Goal: Information Seeking & Learning: Learn about a topic

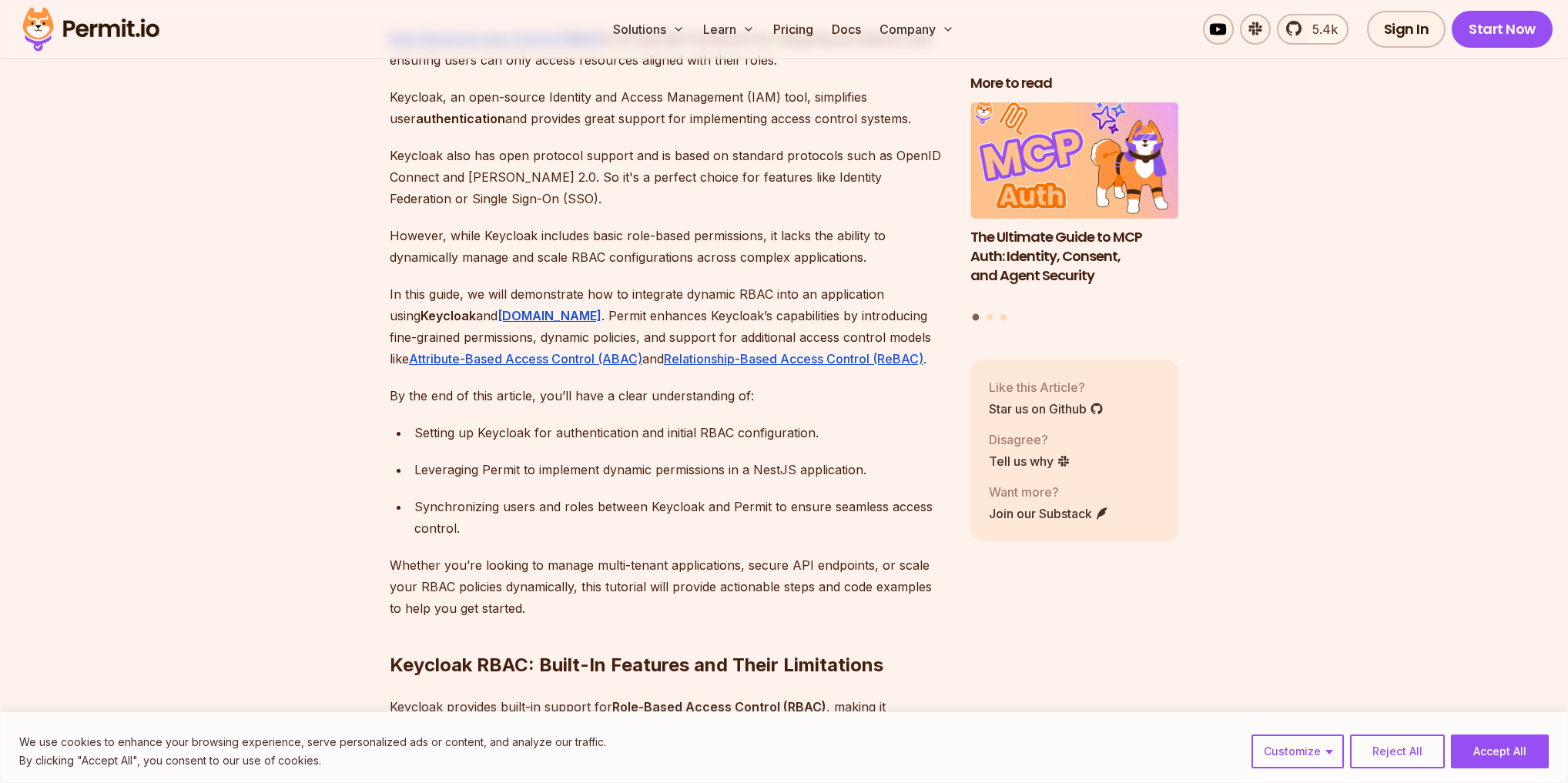
scroll to position [985, 0]
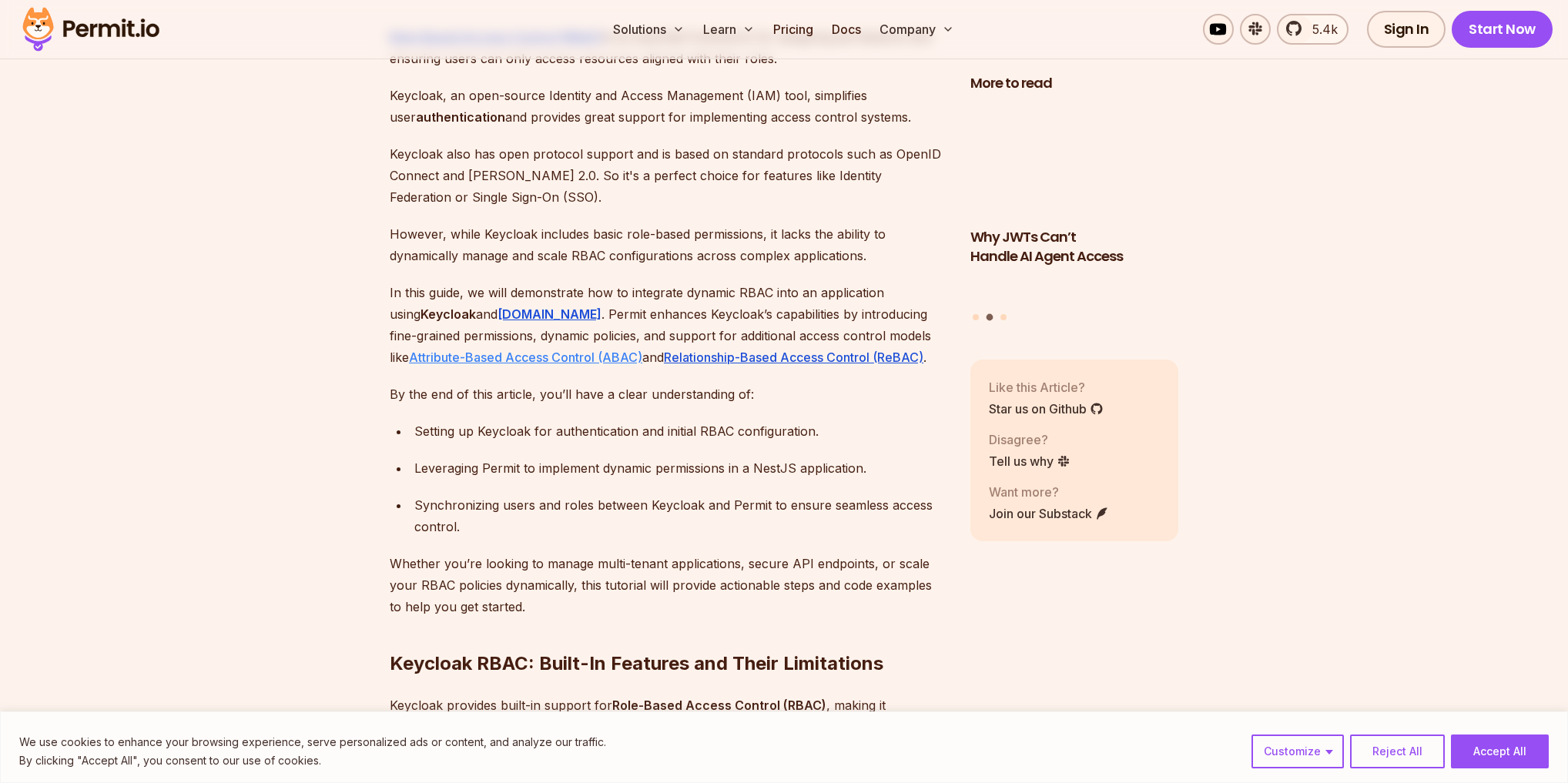
drag, startPoint x: 530, startPoint y: 290, endPoint x: 884, endPoint y: 309, distance: 354.5
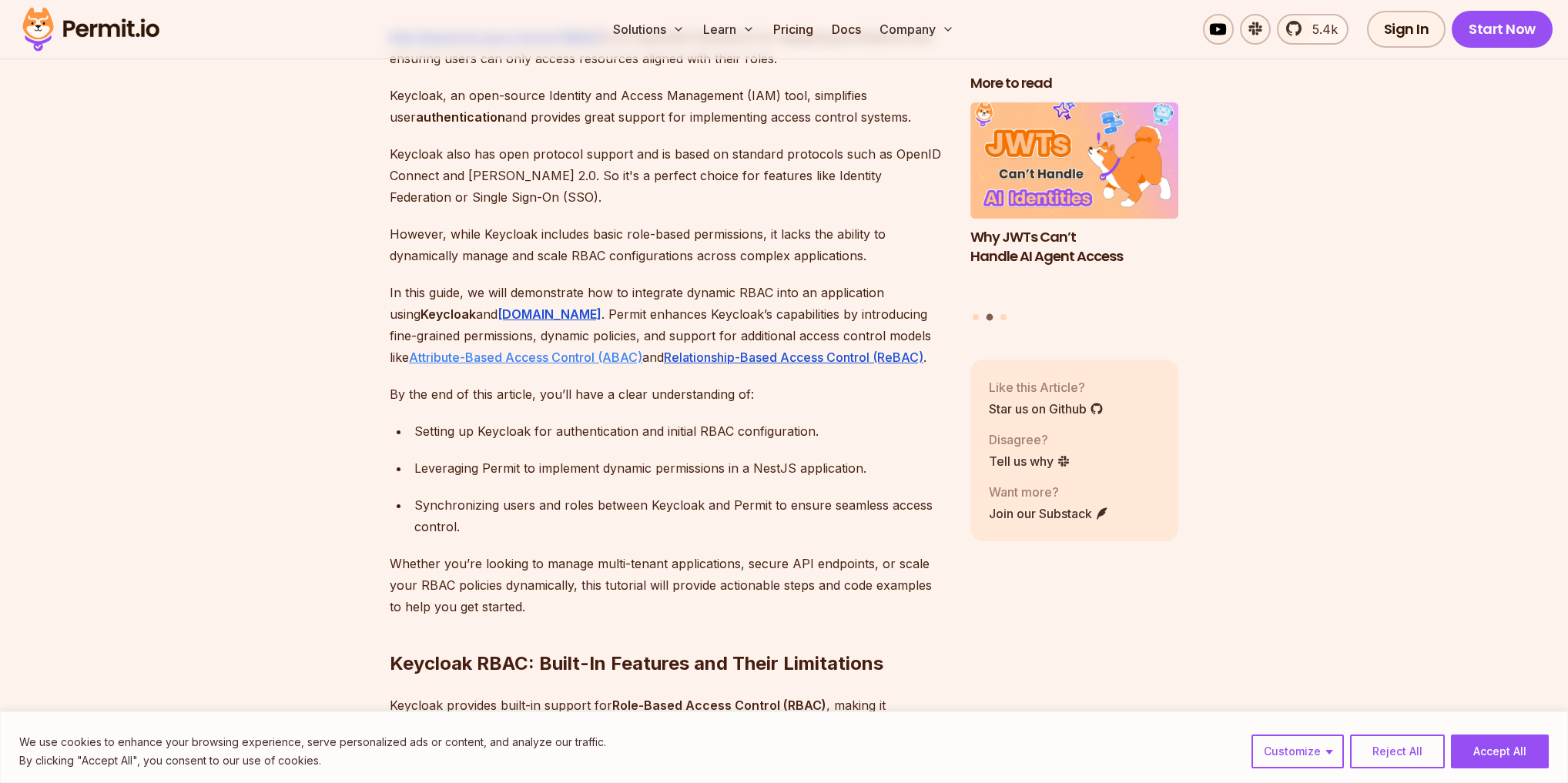
click at [884, 309] on p "In this guide, we will demonstrate how to integrate dynamic RBAC into an applic…" at bounding box center [667, 325] width 556 height 86
click at [642, 349] on link "Attribute-Based Access Control (ABAC)" at bounding box center [526, 357] width 233 height 16
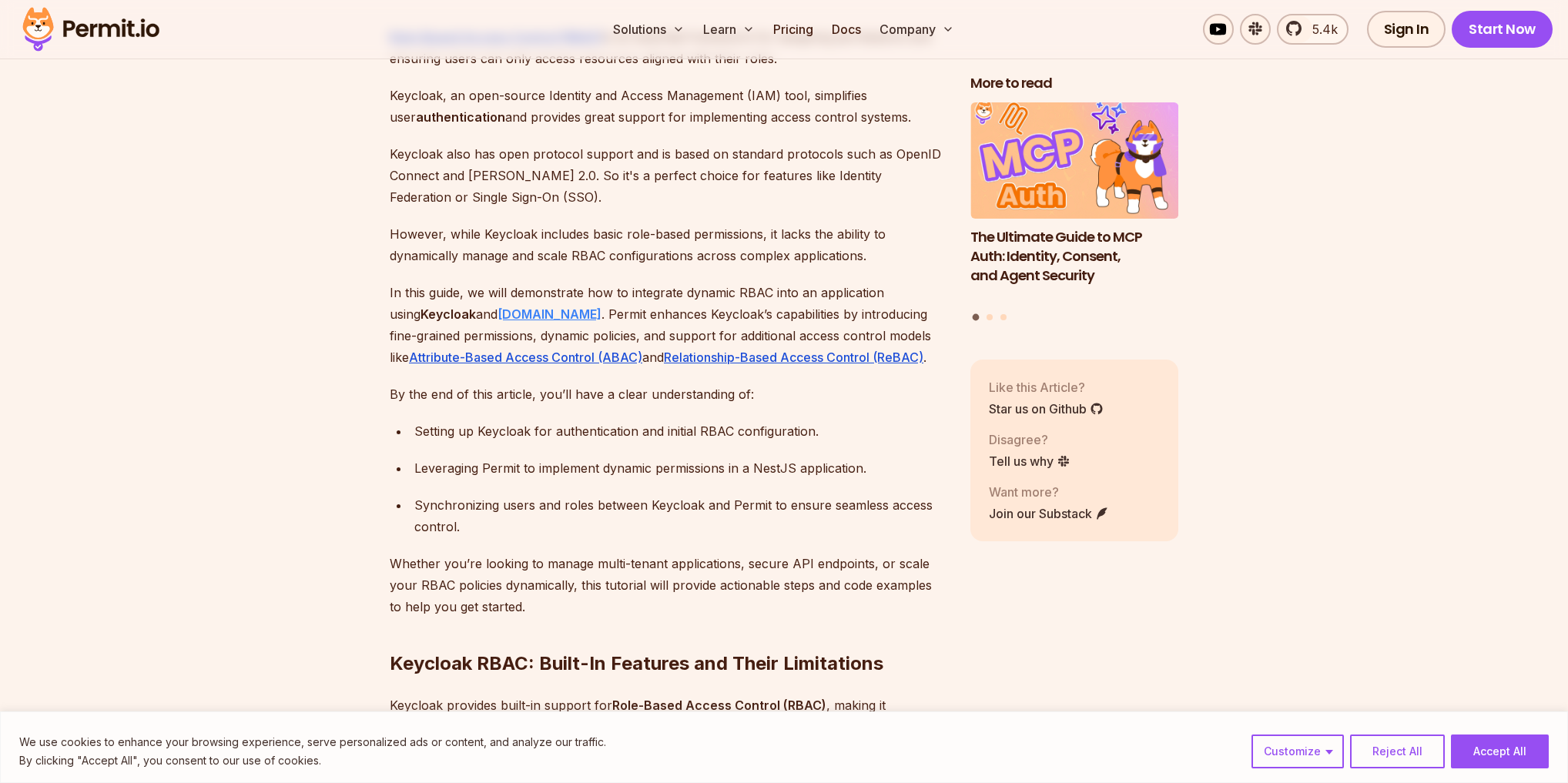
click at [500, 307] on strong "[DOMAIN_NAME]" at bounding box center [550, 315] width 104 height 16
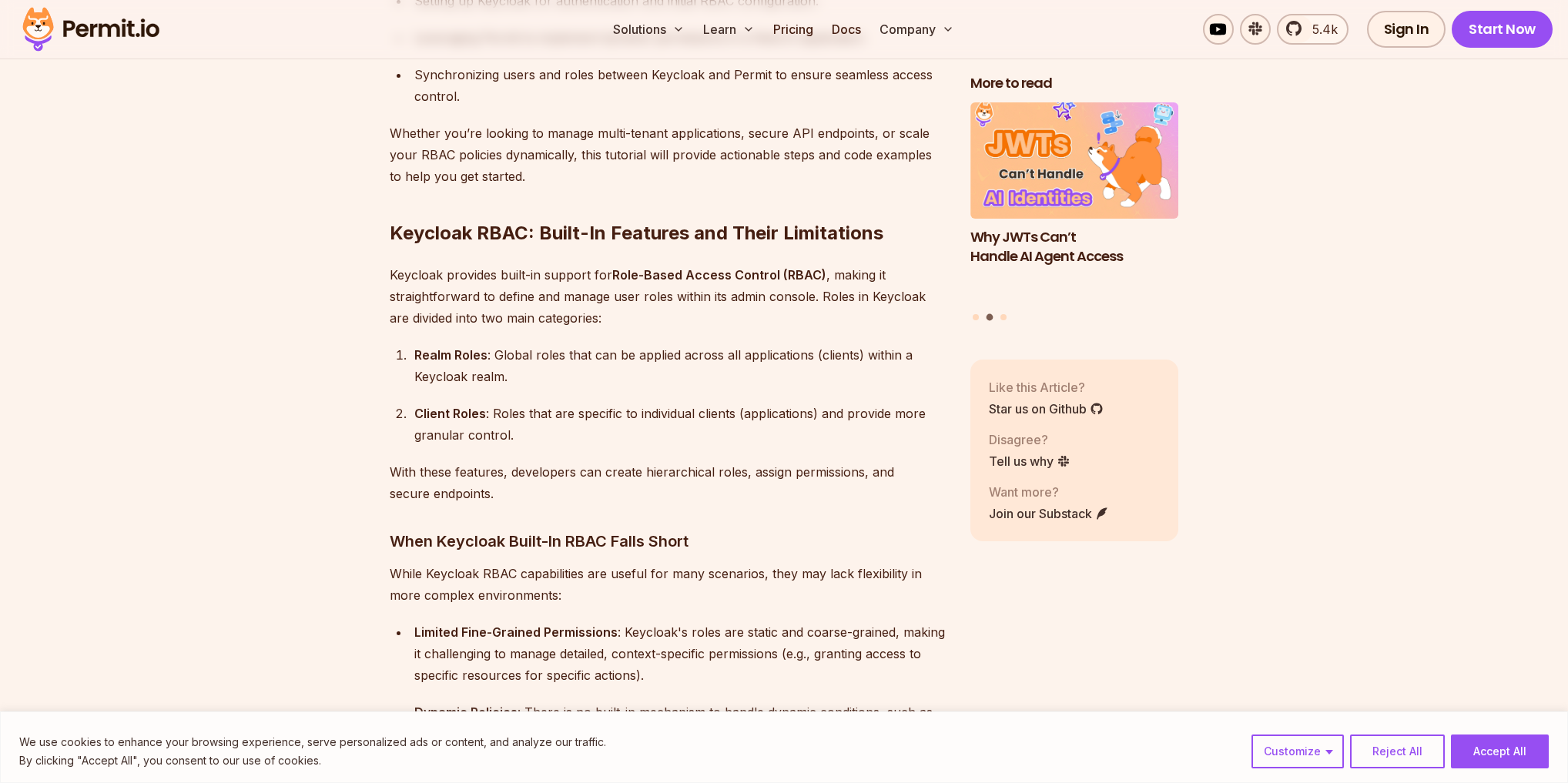
scroll to position [1416, 0]
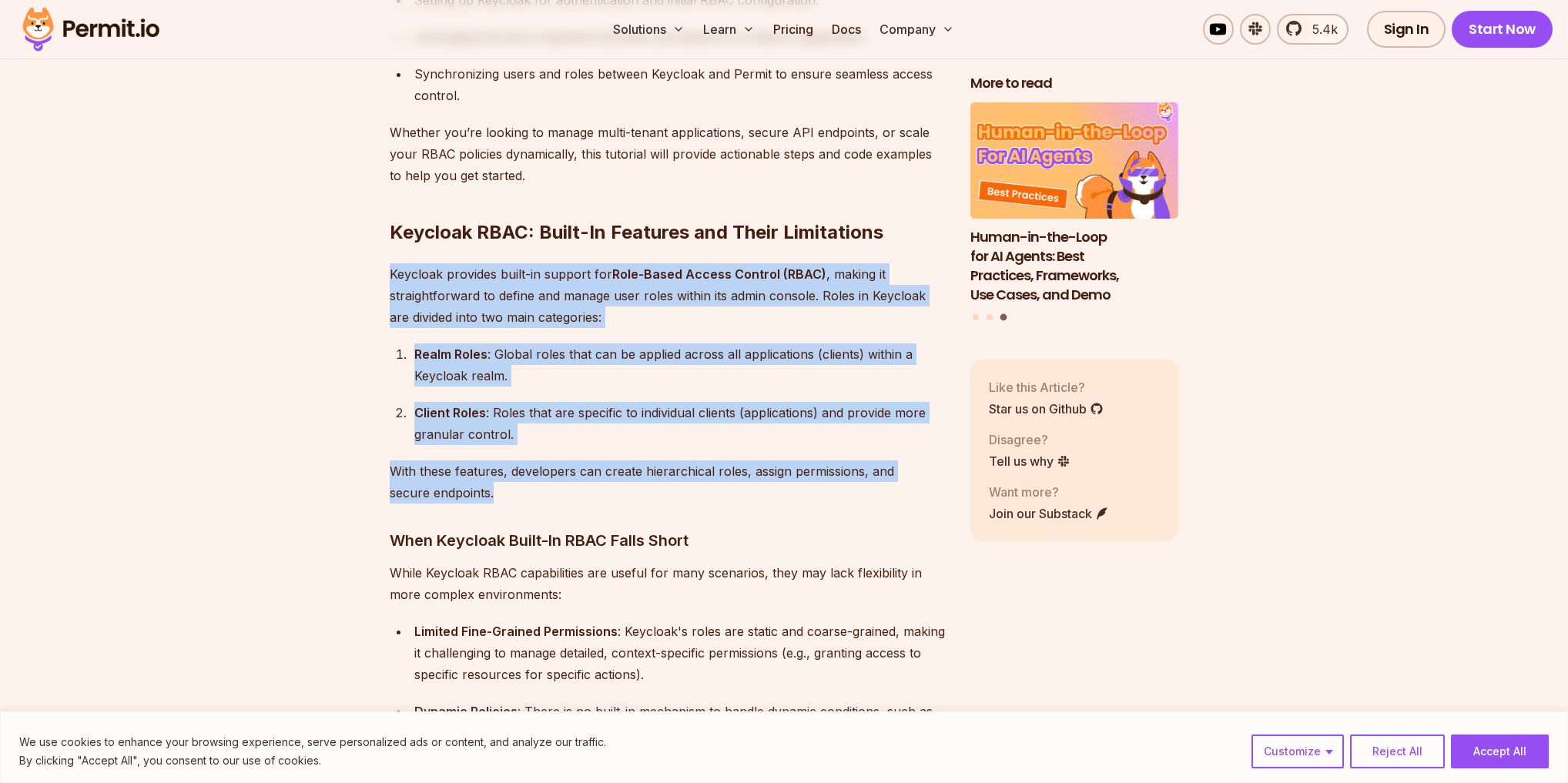
drag, startPoint x: 524, startPoint y: 437, endPoint x: 373, endPoint y: 224, distance: 261.1
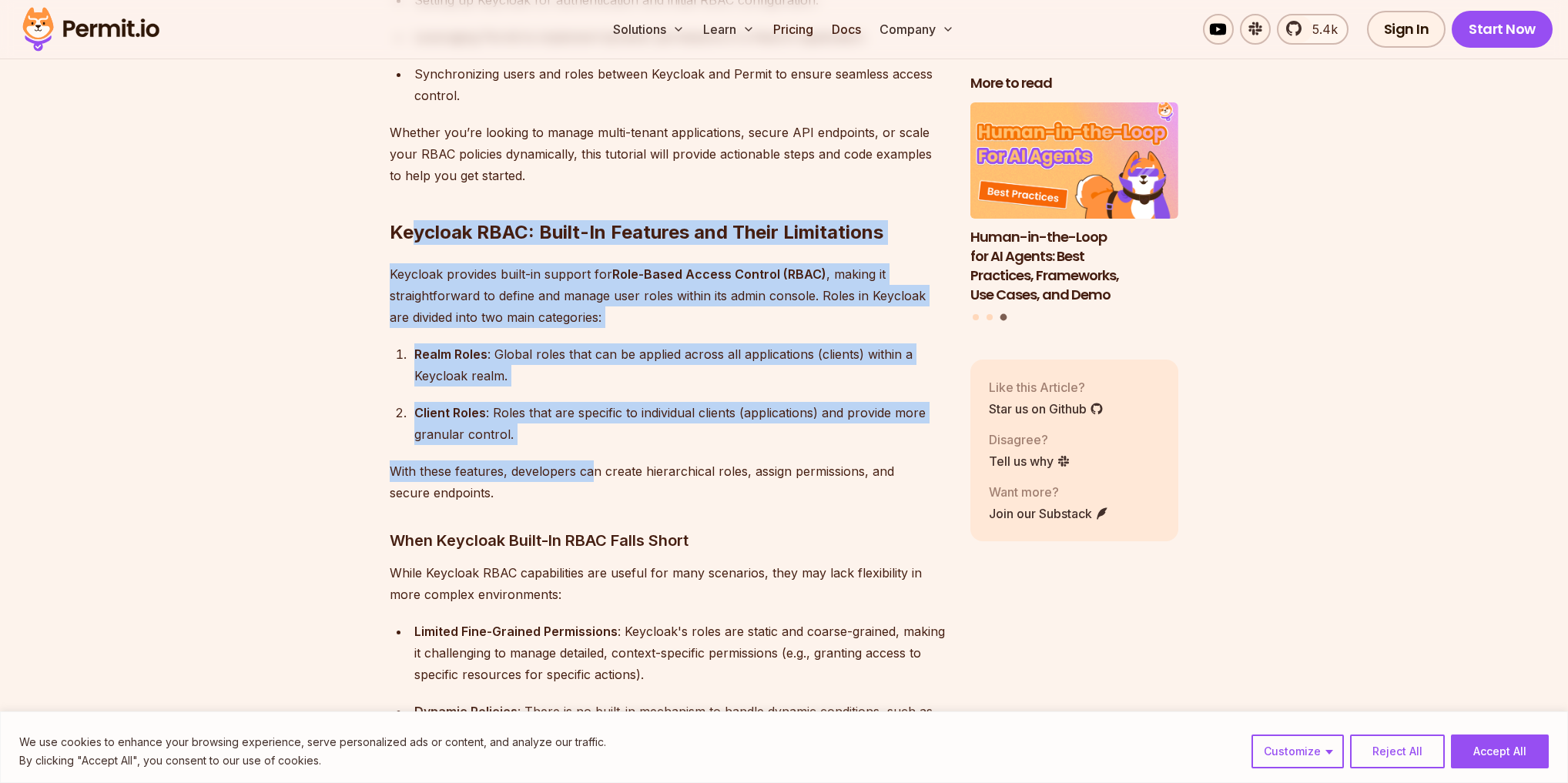
drag, startPoint x: 476, startPoint y: 273, endPoint x: 595, endPoint y: 457, distance: 219.1
click at [595, 461] on p "With these features, developers can create hierarchical roles, assign permissio…" at bounding box center [667, 482] width 556 height 43
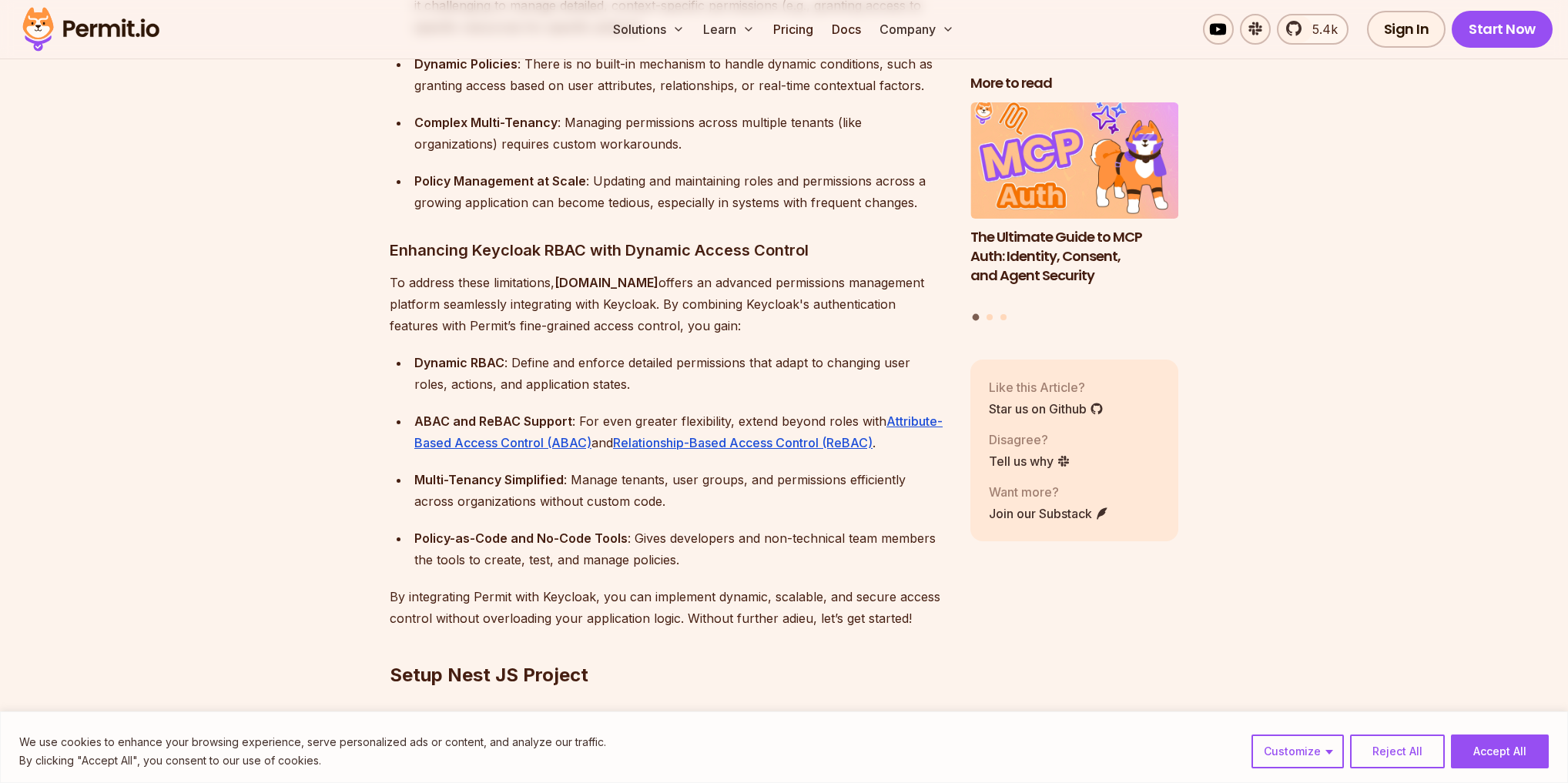
scroll to position [2094, 0]
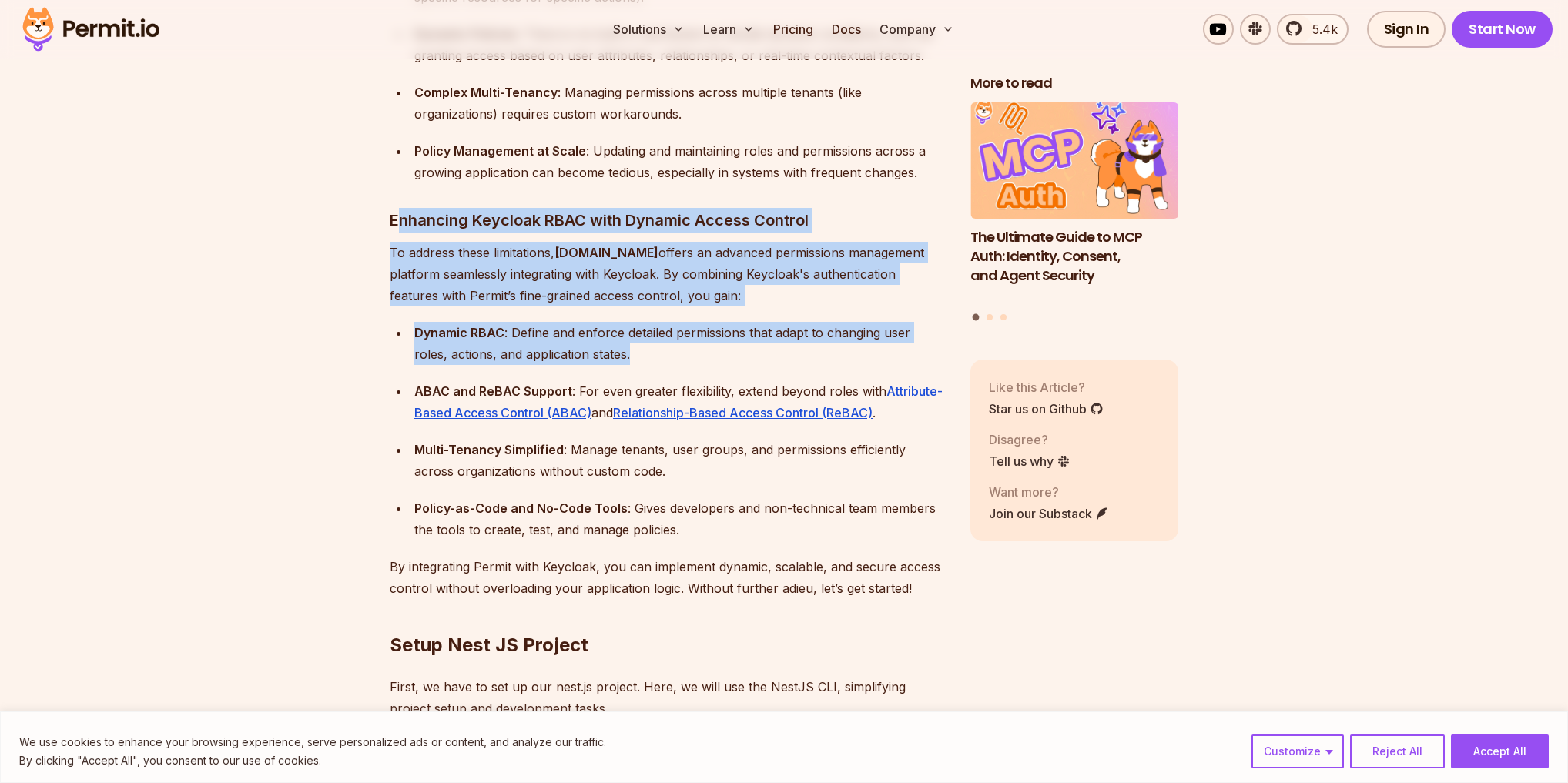
drag, startPoint x: 394, startPoint y: 200, endPoint x: 701, endPoint y: 333, distance: 334.6
click at [699, 333] on div "Dynamic RBAC : Define and enforce detailed permissions that adapt to changing u…" at bounding box center [679, 343] width 532 height 43
drag, startPoint x: 699, startPoint y: 333, endPoint x: 331, endPoint y: 205, distance: 389.6
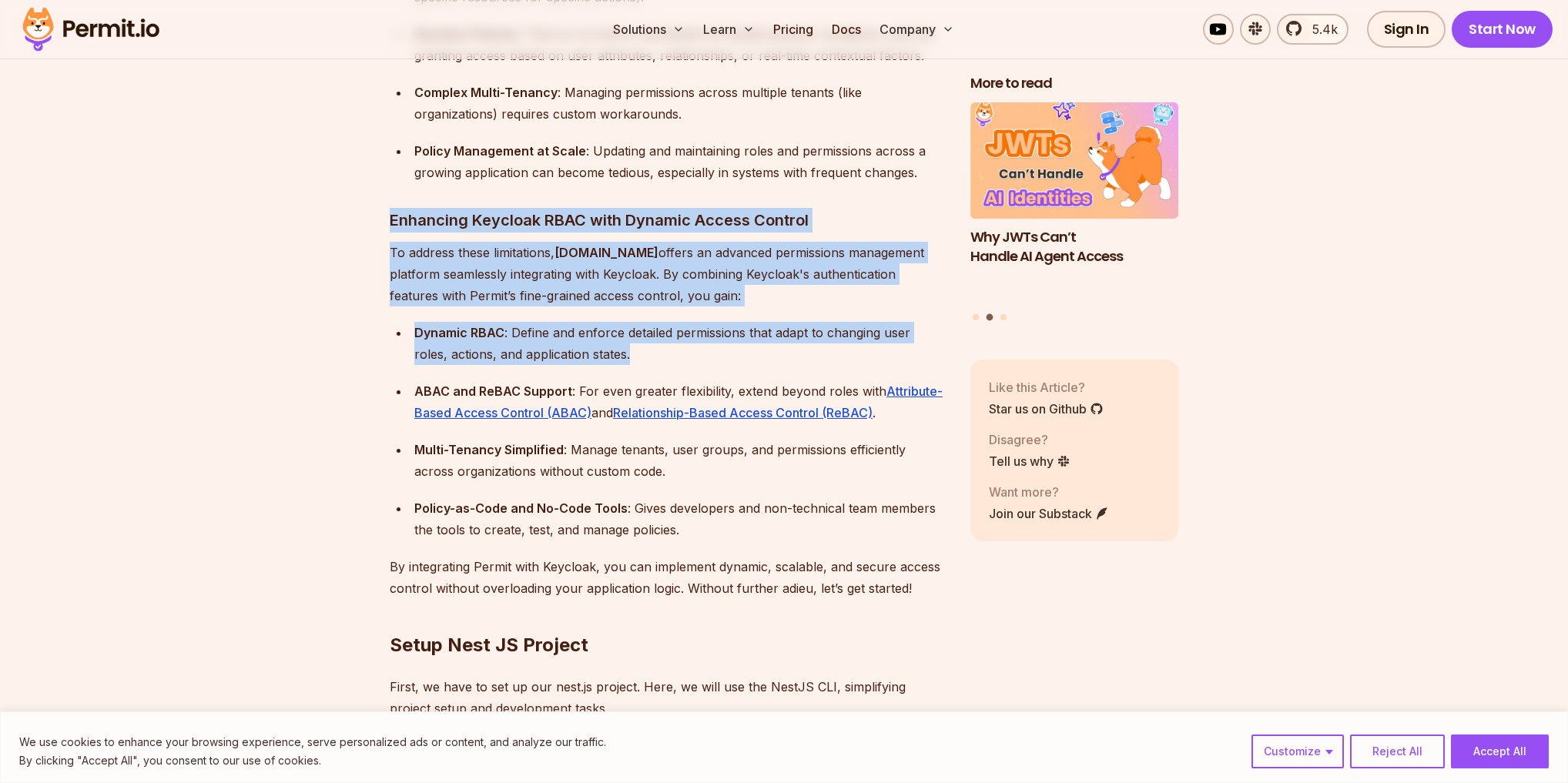
drag, startPoint x: 339, startPoint y: 199, endPoint x: 670, endPoint y: 343, distance: 361.0
click at [670, 343] on ul "Dynamic RBAC : Define and enforce detailed permissions that adapt to changing u…" at bounding box center [667, 430] width 556 height 219
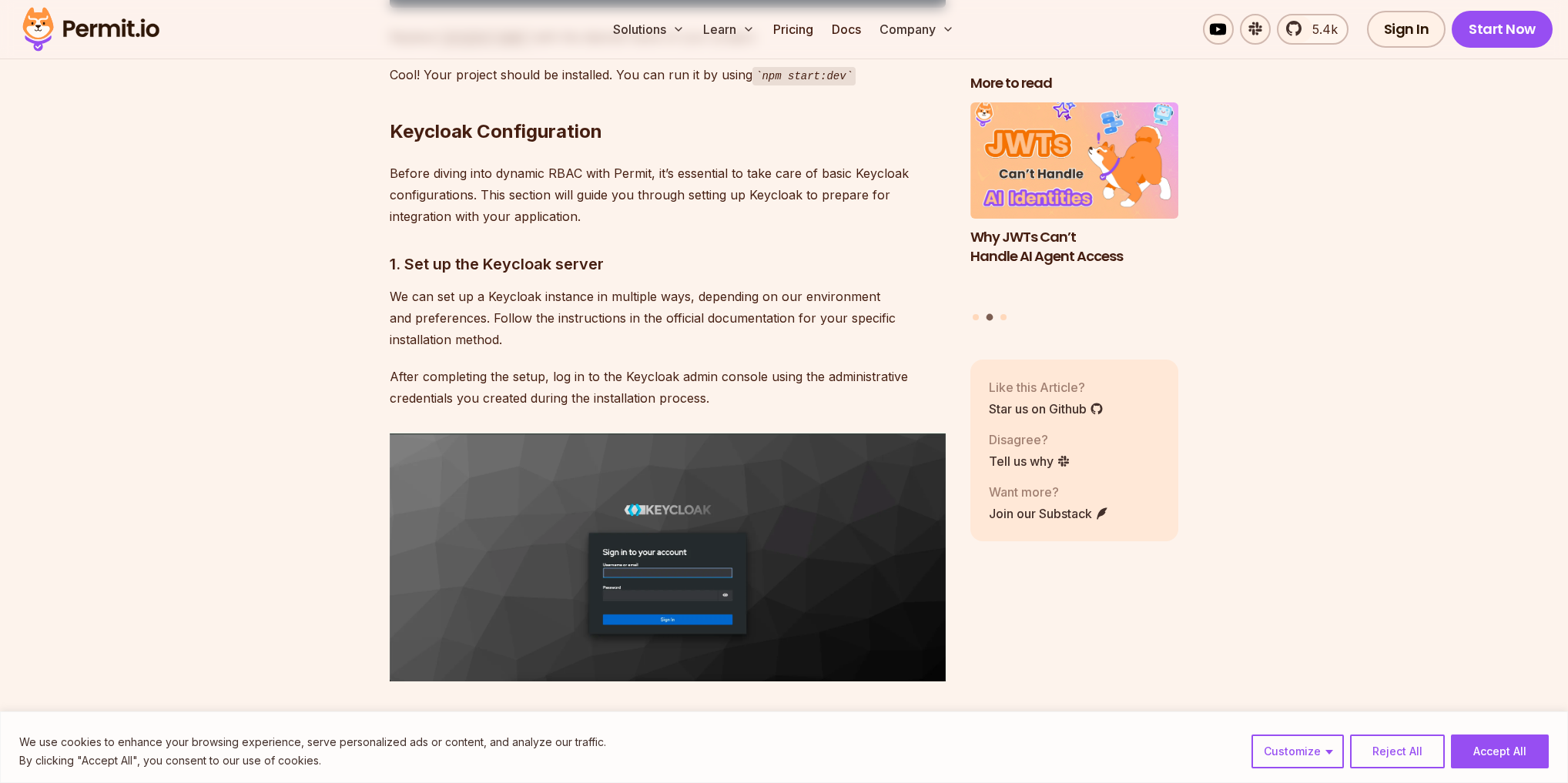
scroll to position [3080, 0]
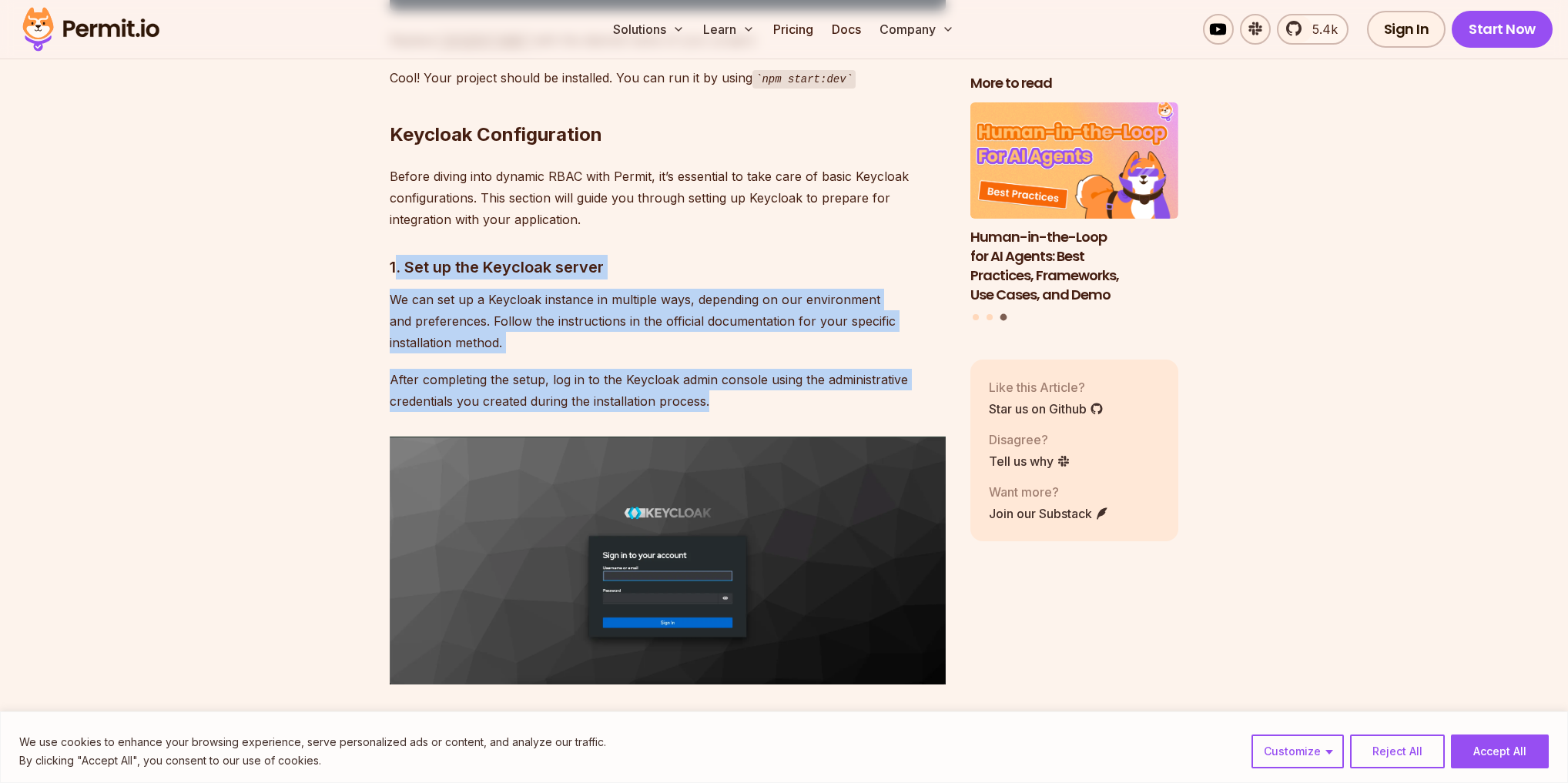
drag, startPoint x: 398, startPoint y: 247, endPoint x: 731, endPoint y: 385, distance: 360.5
click at [733, 385] on p "After completing the setup, log in to the Keycloak admin console using the admi…" at bounding box center [667, 391] width 556 height 43
drag, startPoint x: 463, startPoint y: 314, endPoint x: 320, endPoint y: 250, distance: 156.7
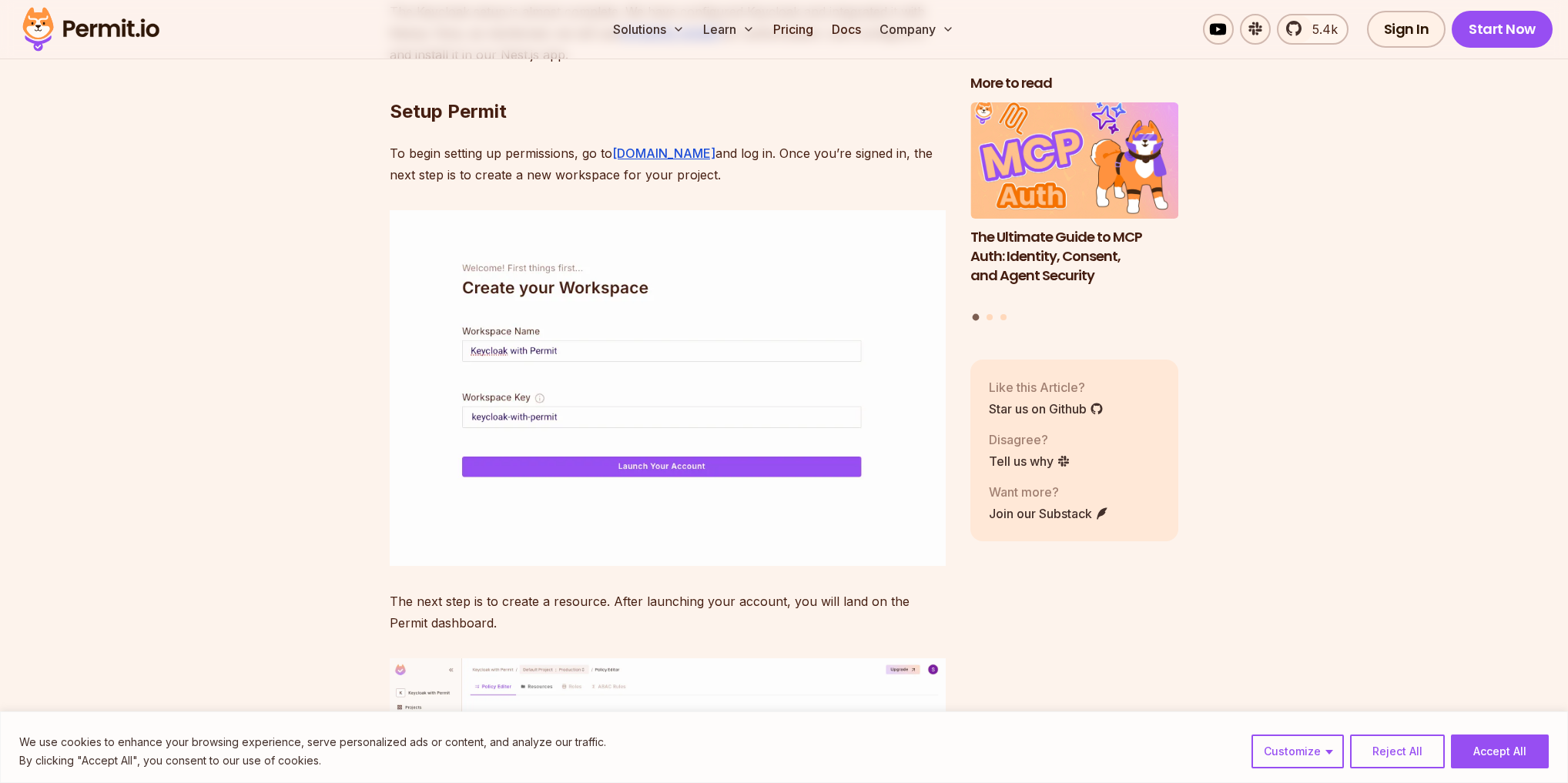
scroll to position [11087, 0]
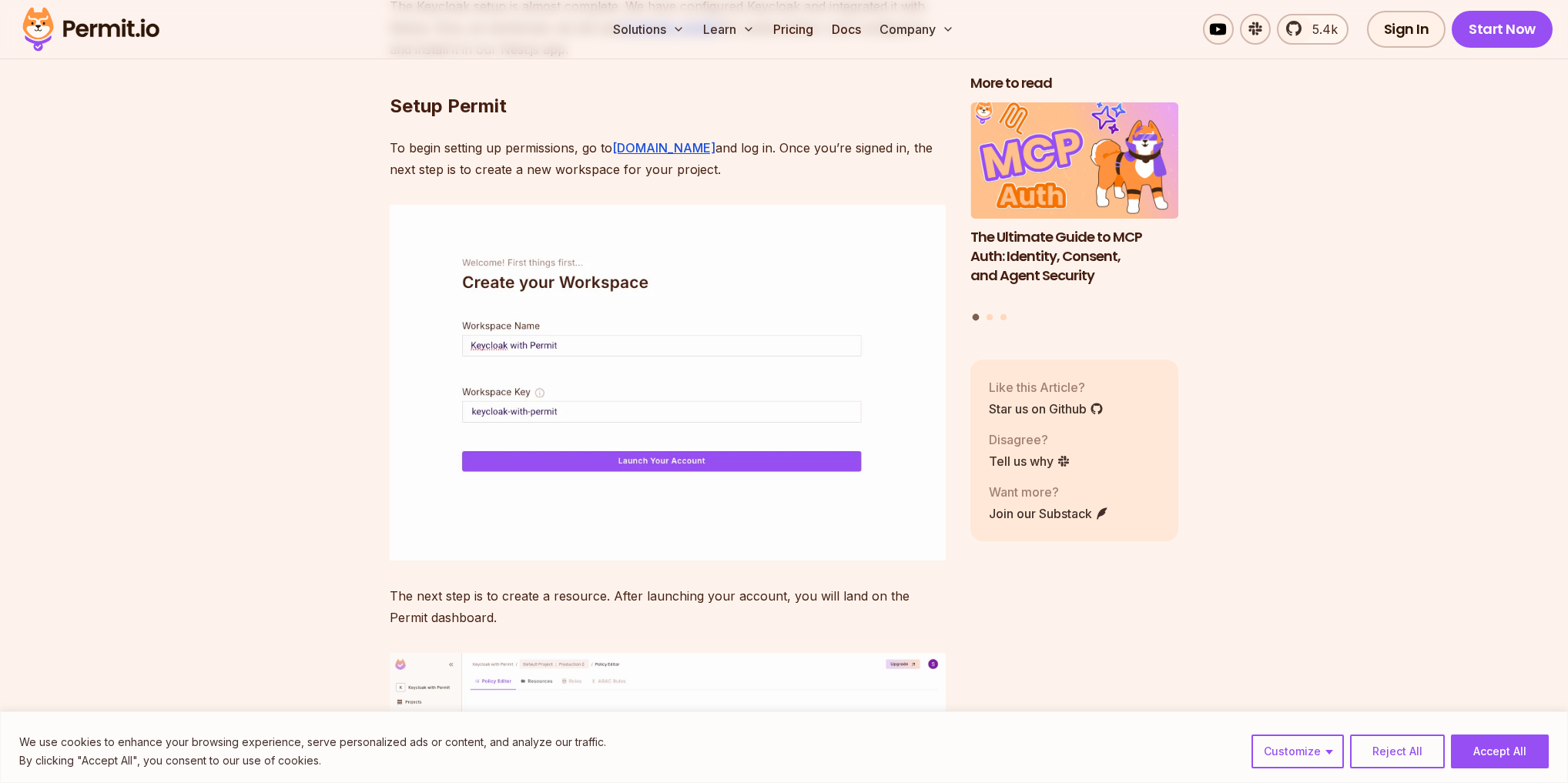
drag, startPoint x: 777, startPoint y: 364, endPoint x: 761, endPoint y: 269, distance: 96.3
click at [761, 118] on h2 "Setup Permit" at bounding box center [667, 75] width 556 height 86
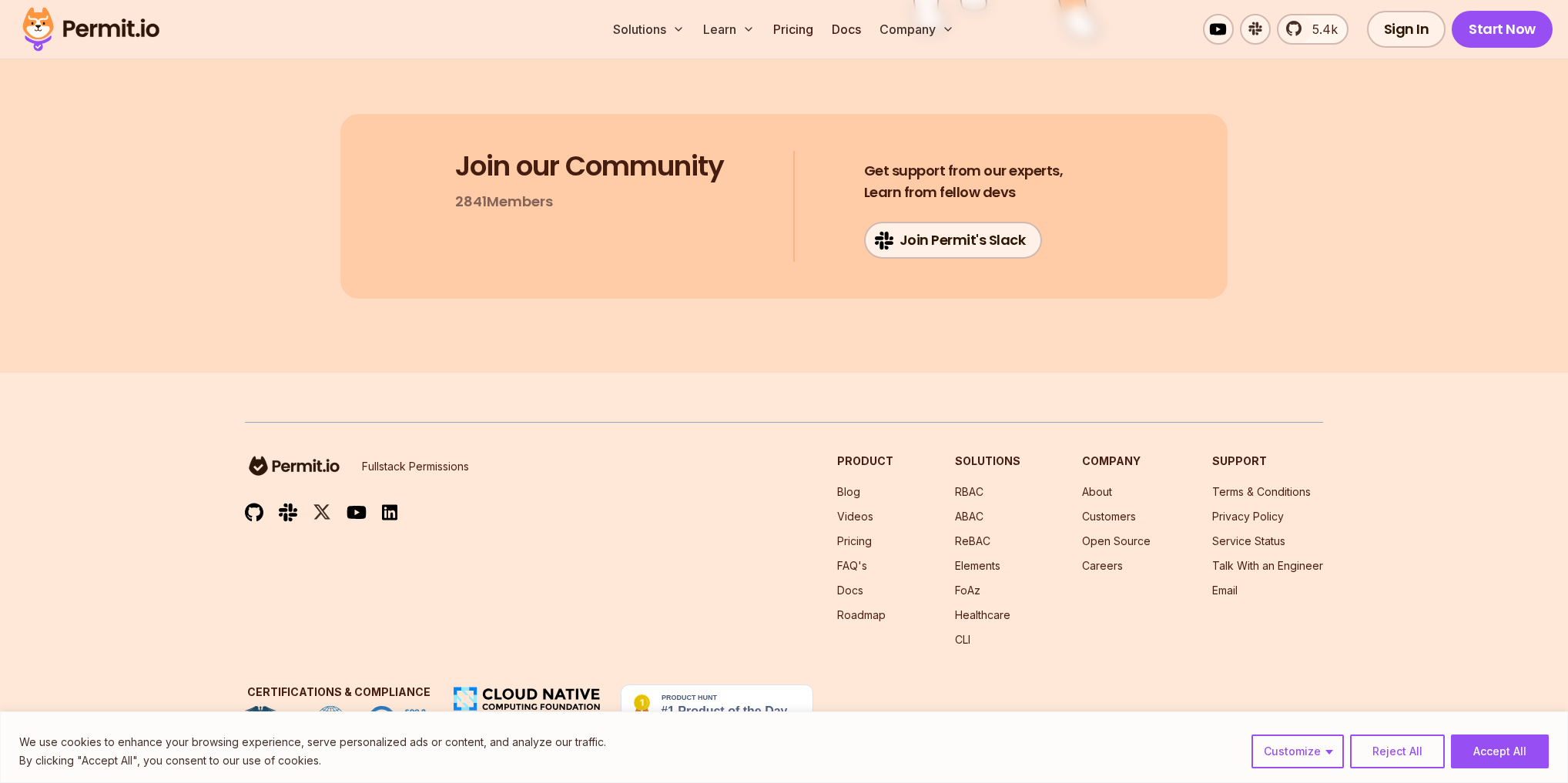
scroll to position [28459, 0]
drag, startPoint x: 342, startPoint y: 327, endPoint x: 340, endPoint y: 319, distance: 8.2
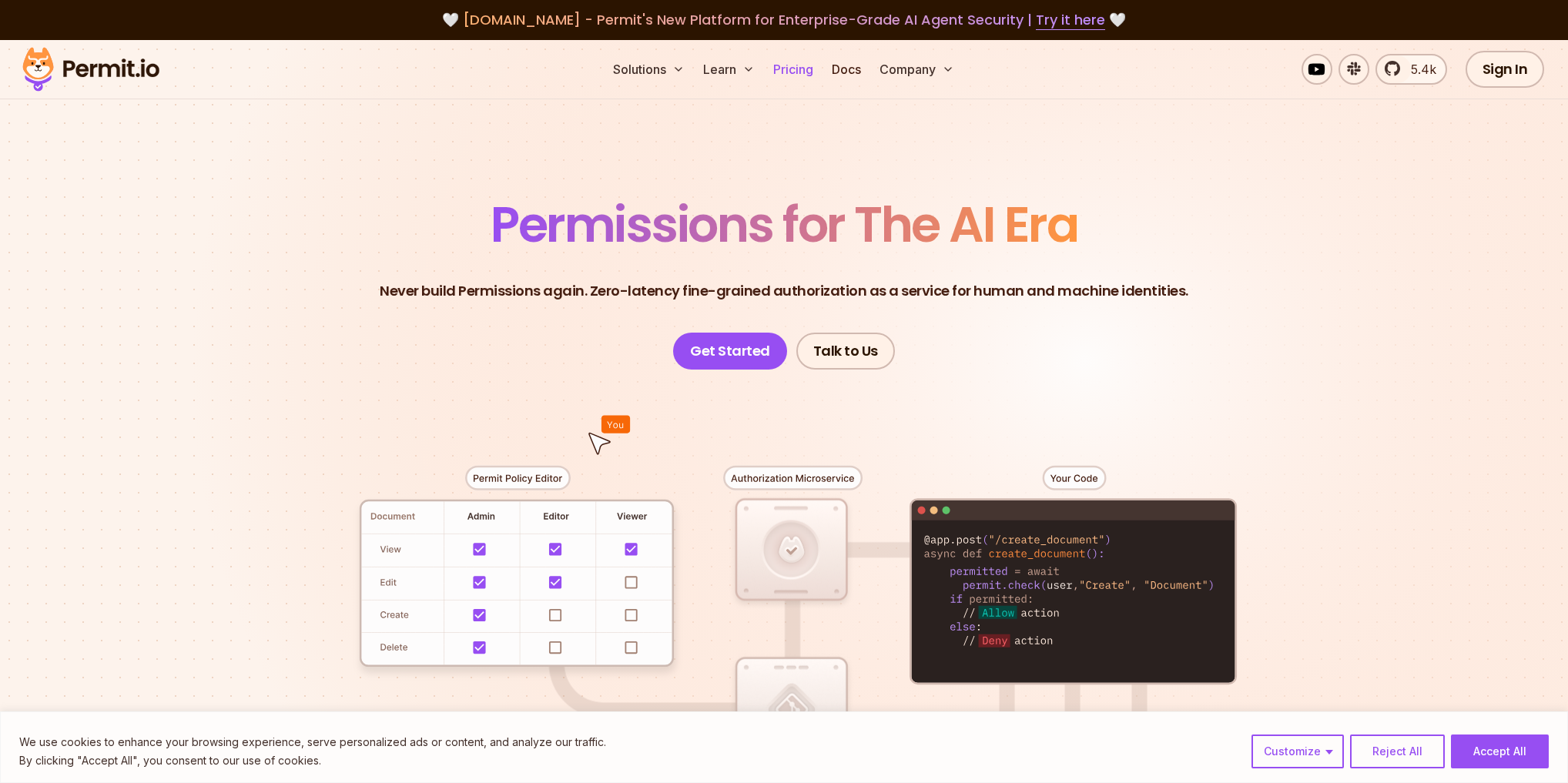
click at [797, 65] on link "Pricing" at bounding box center [793, 69] width 53 height 31
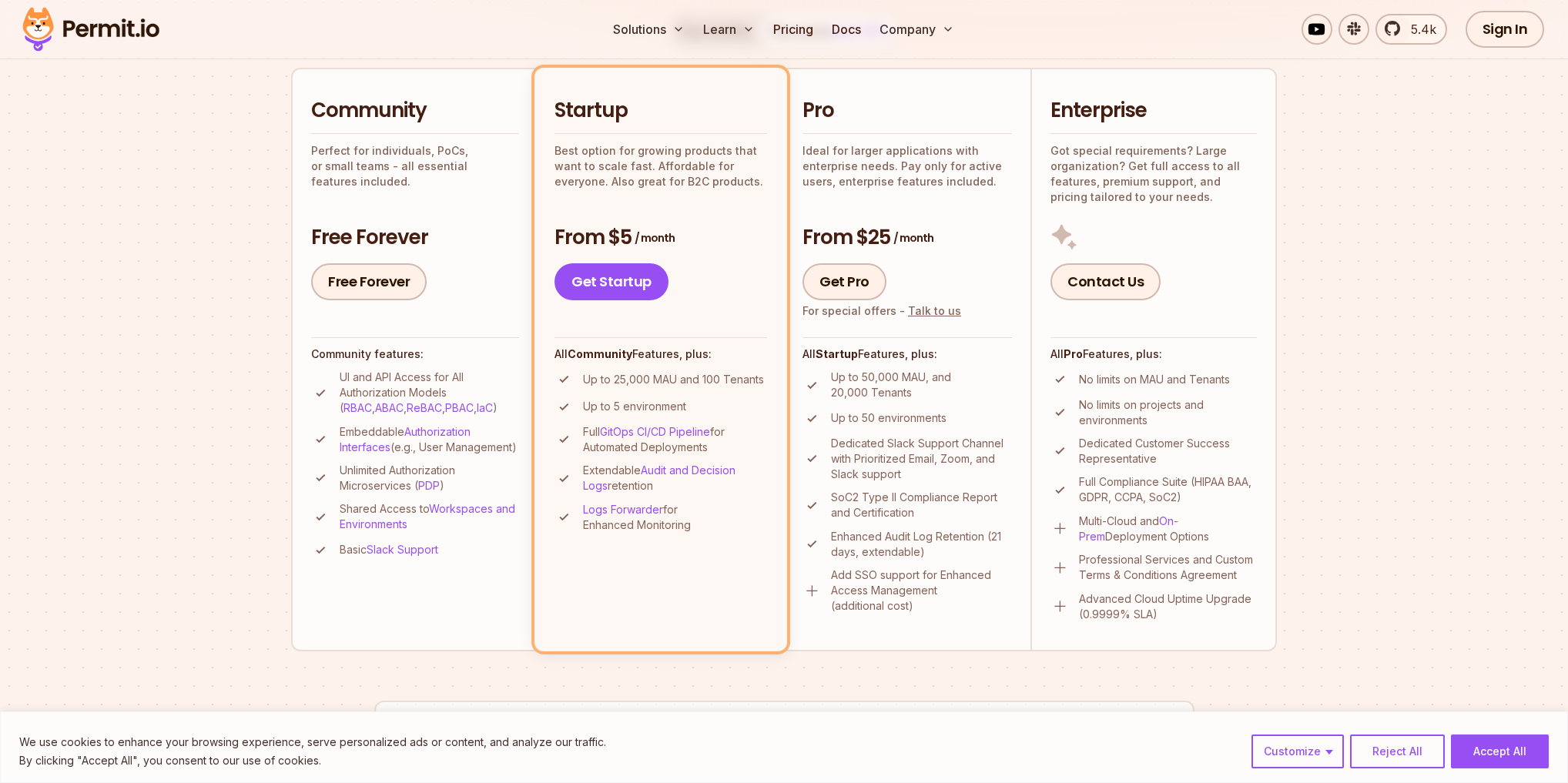
scroll to position [308, 0]
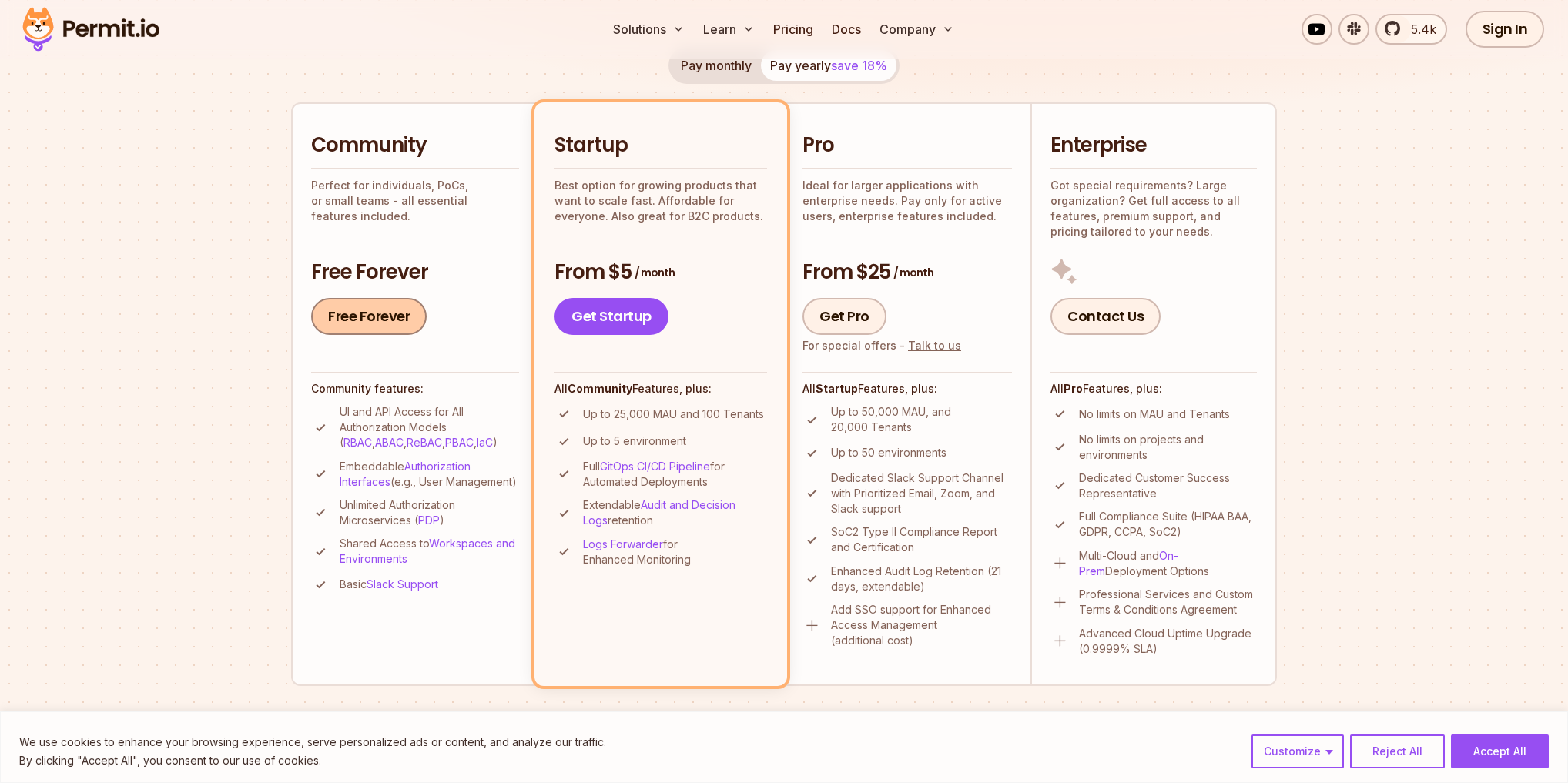
click at [382, 309] on link "Free Forever" at bounding box center [369, 316] width 116 height 37
